Goal: Find specific page/section: Find specific page/section

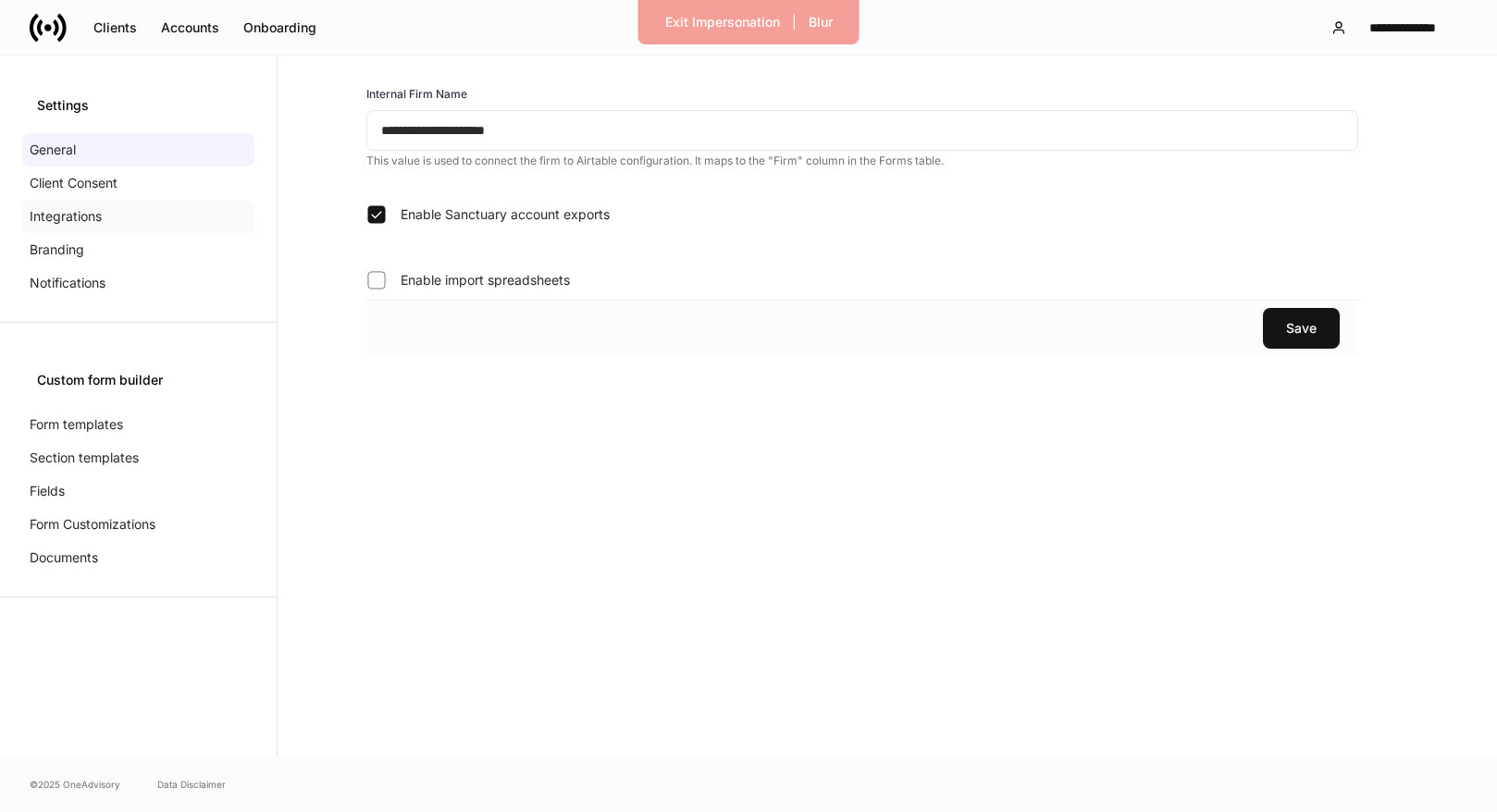
click at [128, 222] on div "Integrations" at bounding box center [138, 217] width 233 height 34
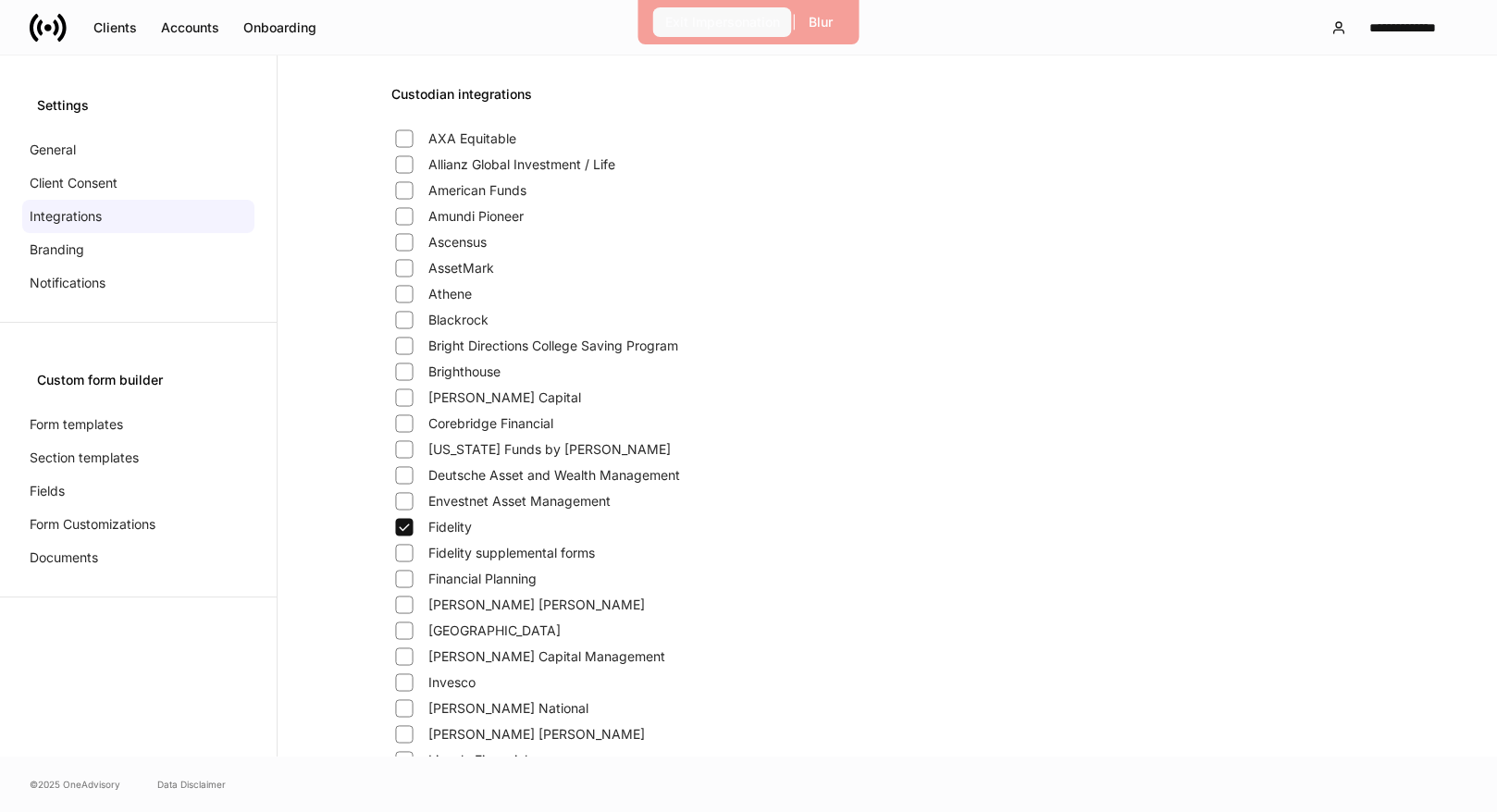
click at [706, 23] on div "Exit Impersonation" at bounding box center [722, 22] width 115 height 19
